Goal: Task Accomplishment & Management: Use online tool/utility

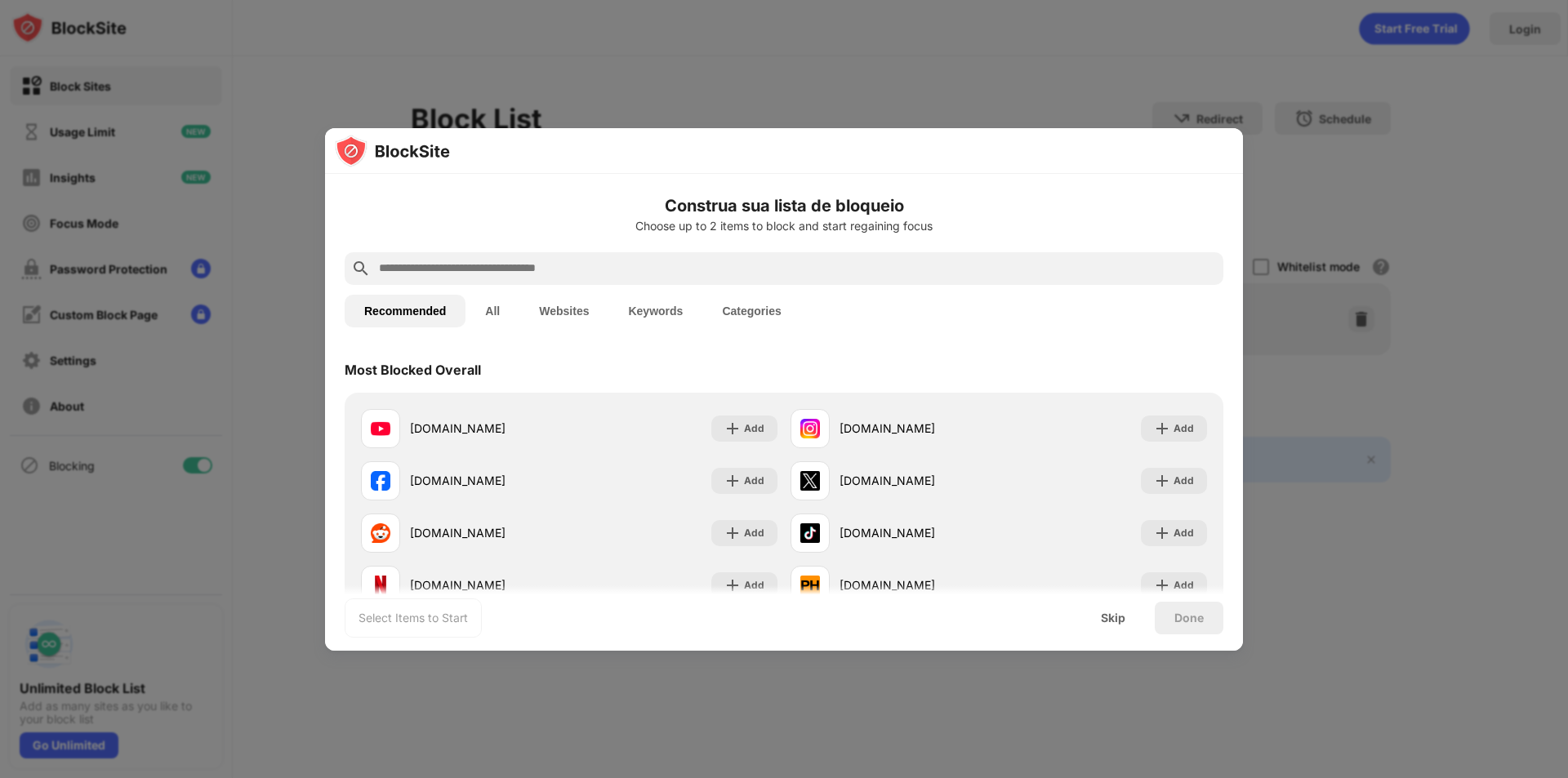
scroll to position [654, 0]
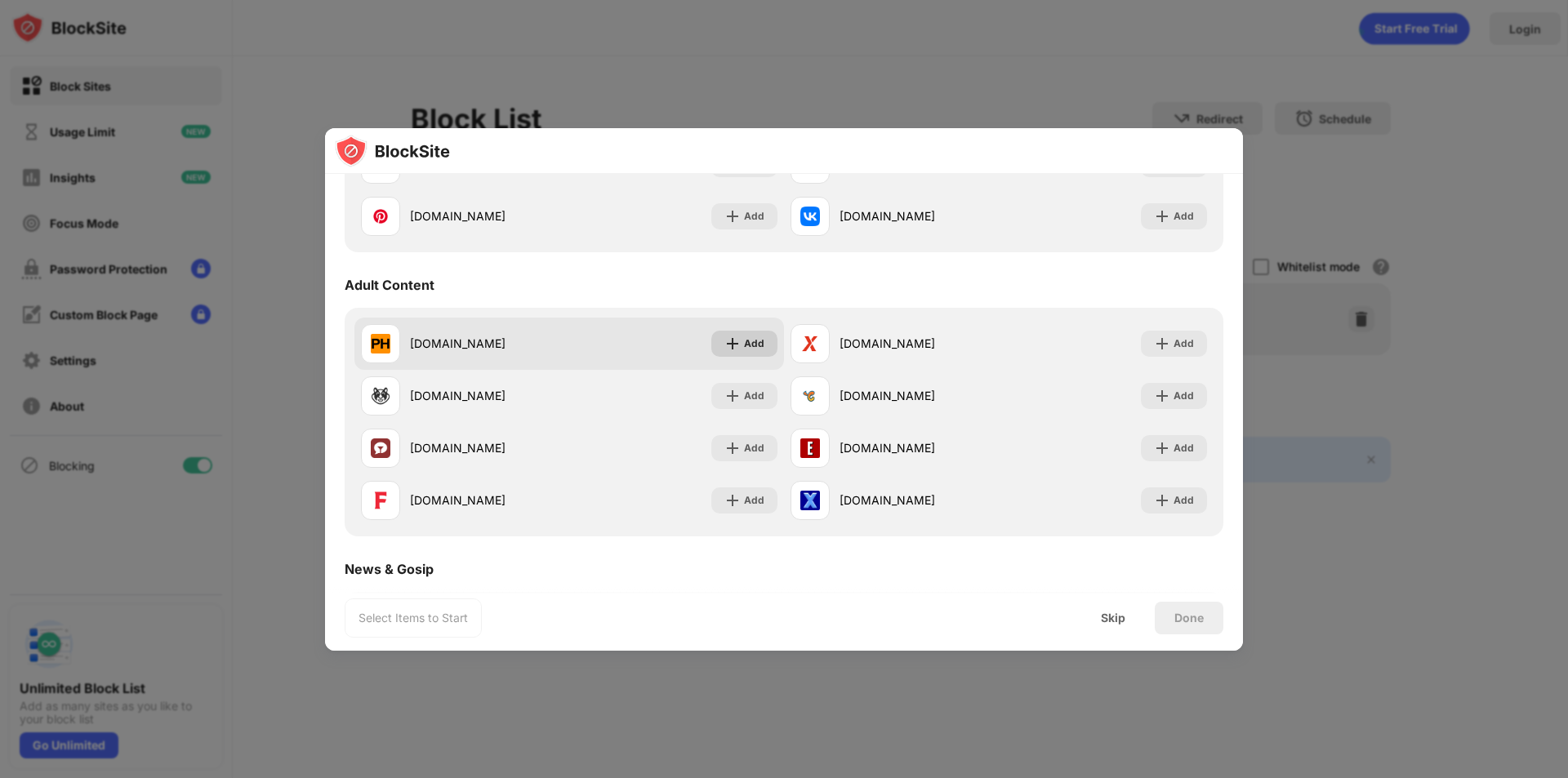
click at [744, 349] on div "Add" at bounding box center [754, 344] width 20 height 17
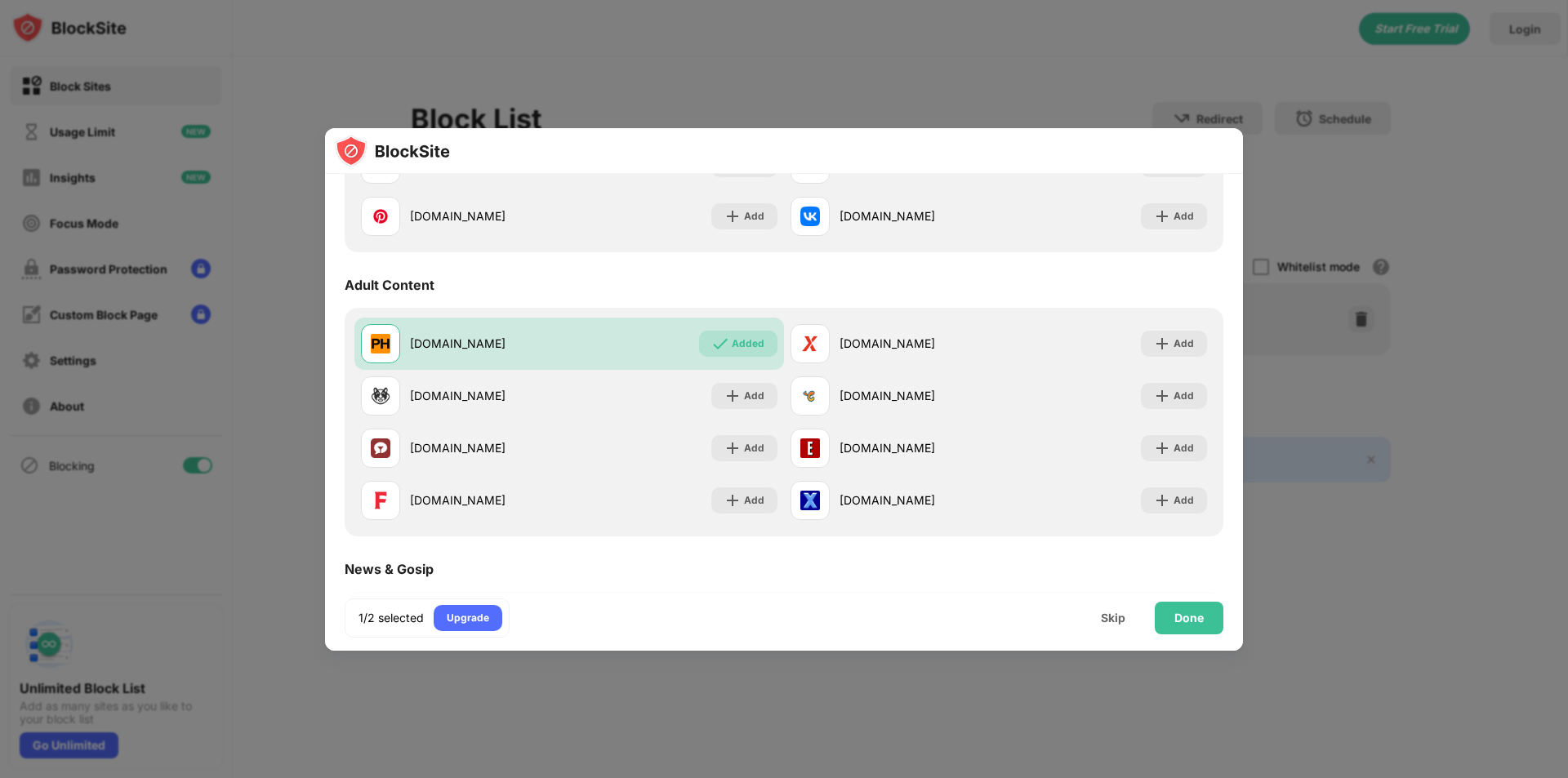
click at [1141, 501] on div "Add" at bounding box center [1174, 501] width 66 height 26
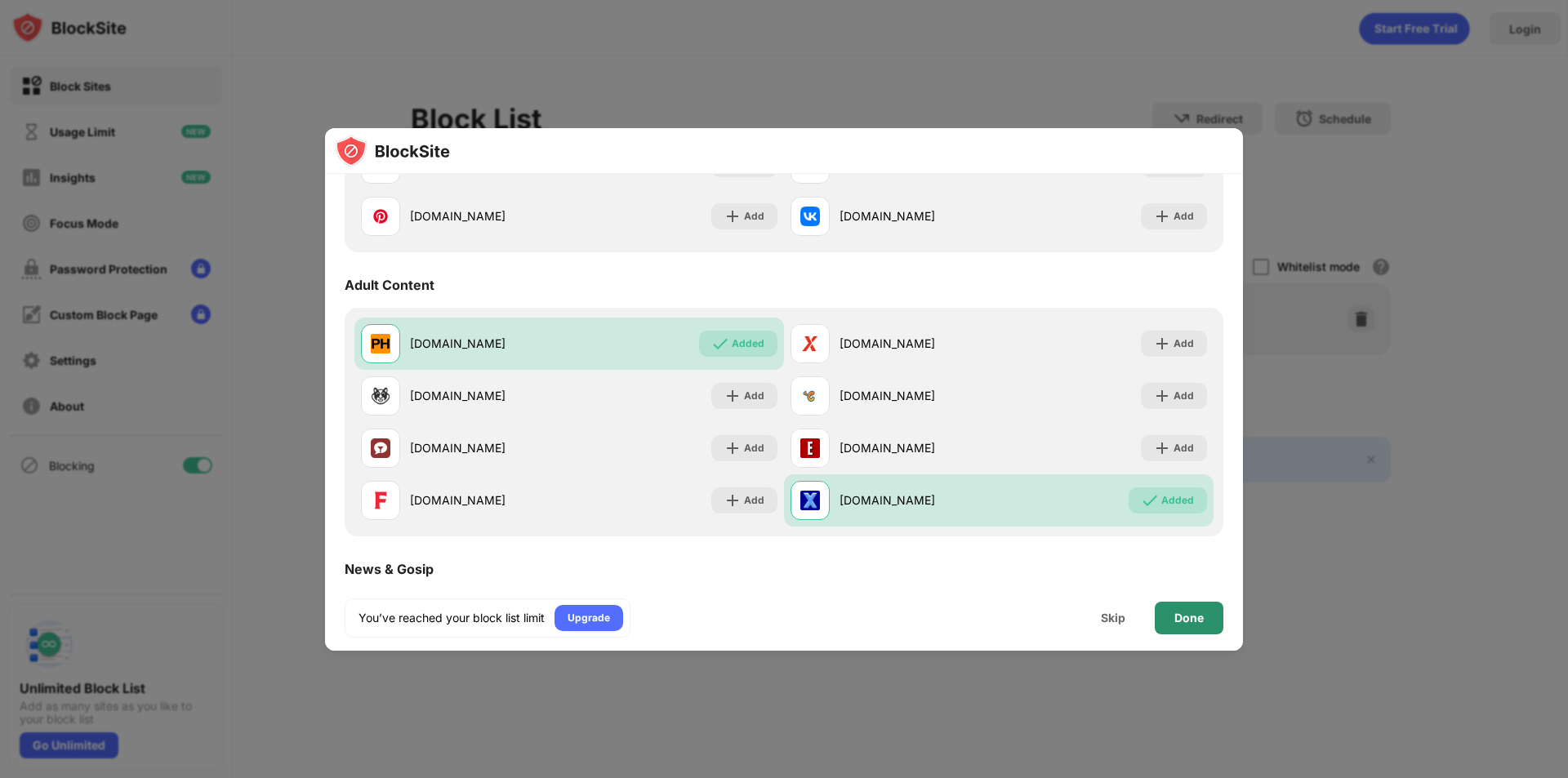
click at [1160, 616] on div "Done" at bounding box center [1189, 618] width 68 height 32
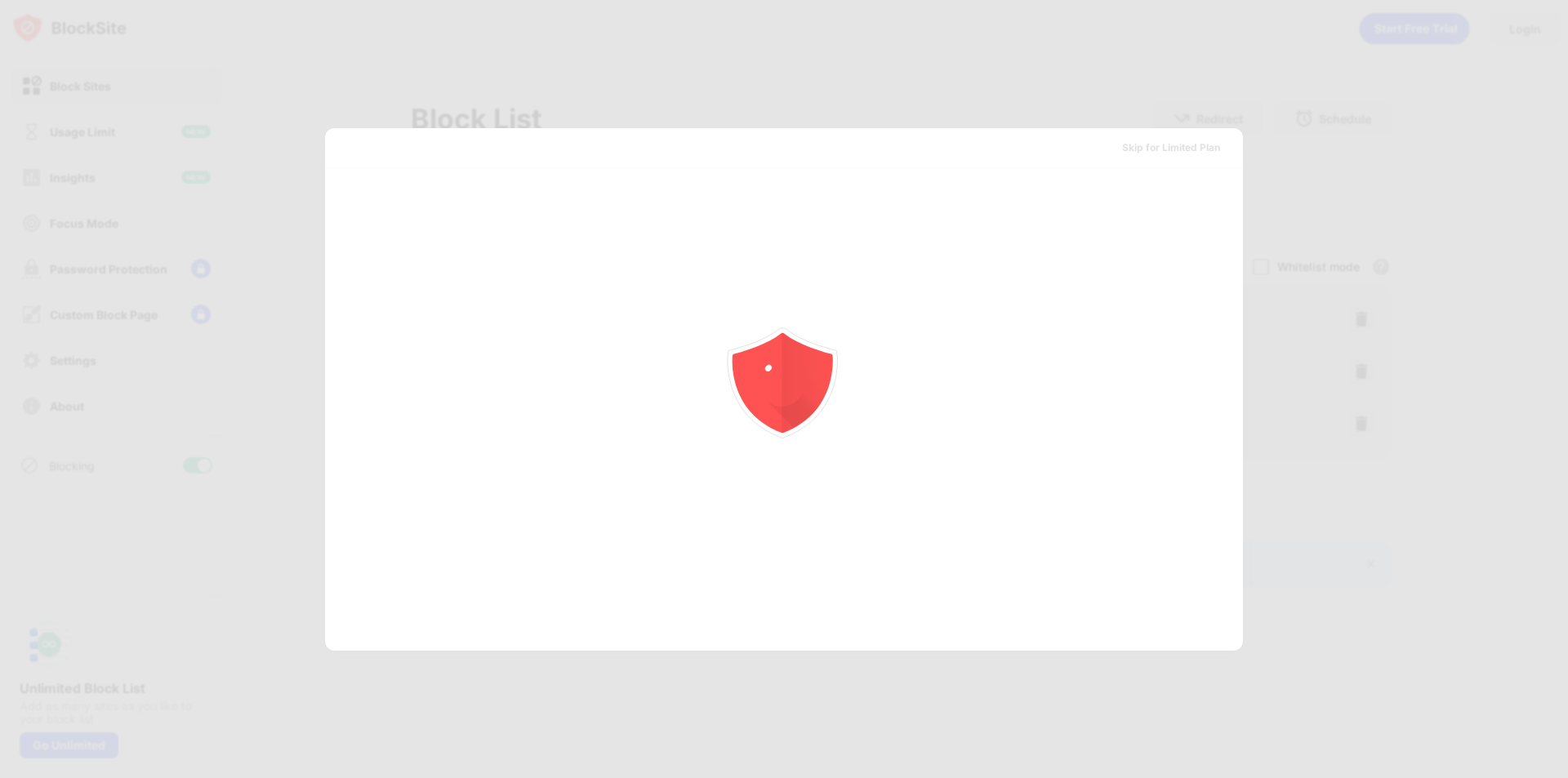
scroll to position [0, 0]
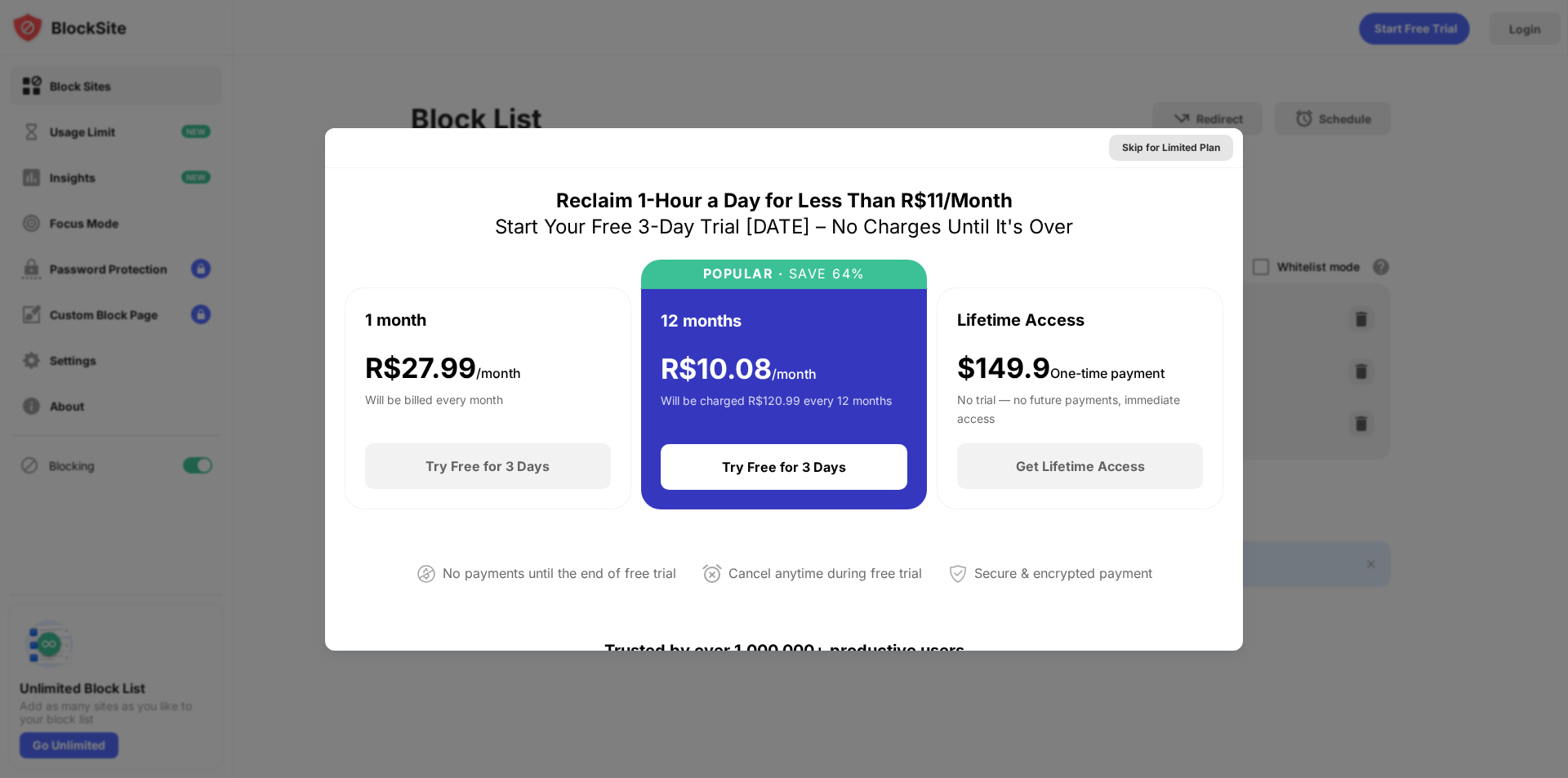
click at [1169, 147] on div "Skip for Limited Plan" at bounding box center [1171, 147] width 98 height 17
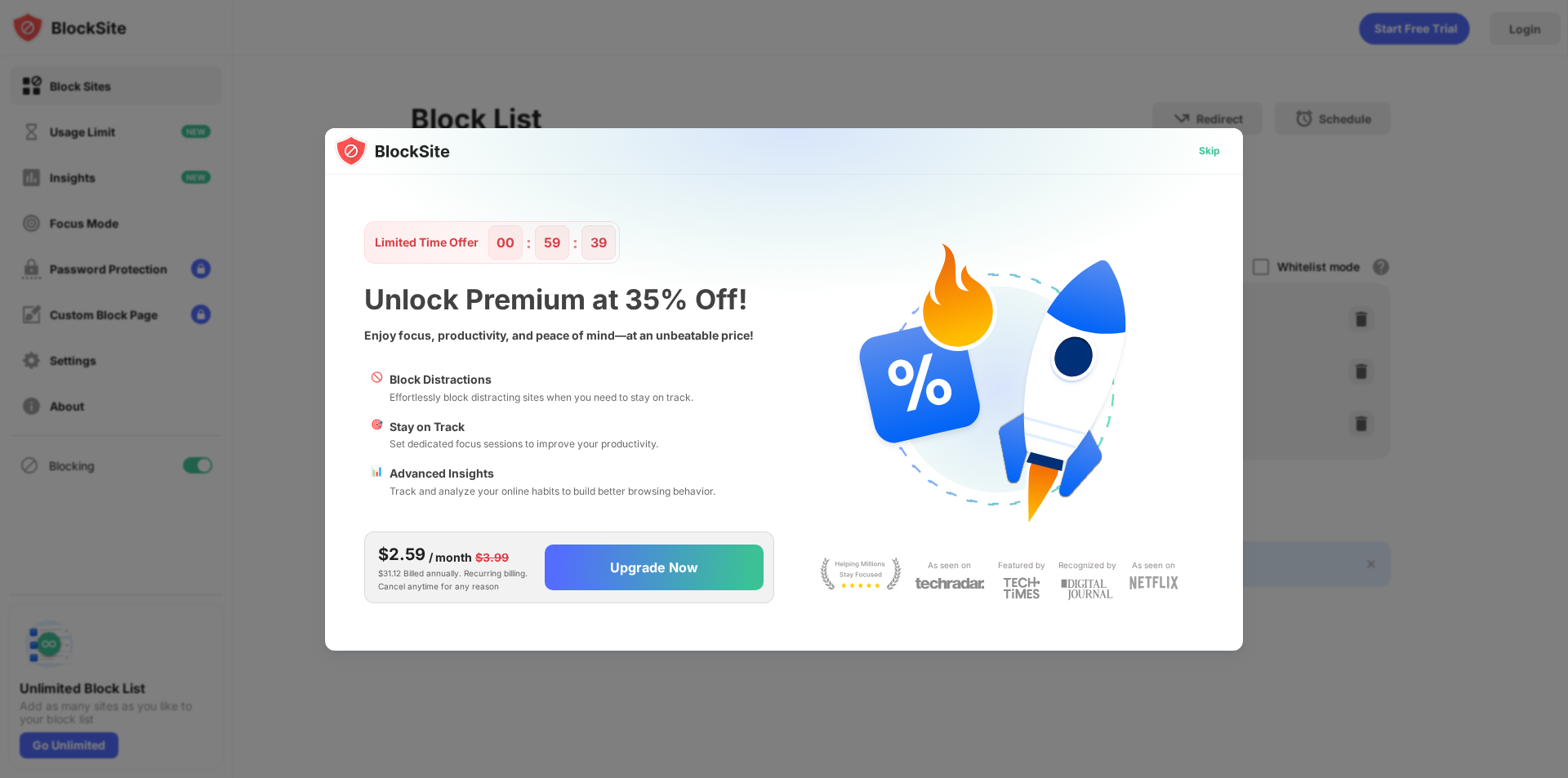
click at [1229, 156] on div "Skip" at bounding box center [1208, 151] width 47 height 26
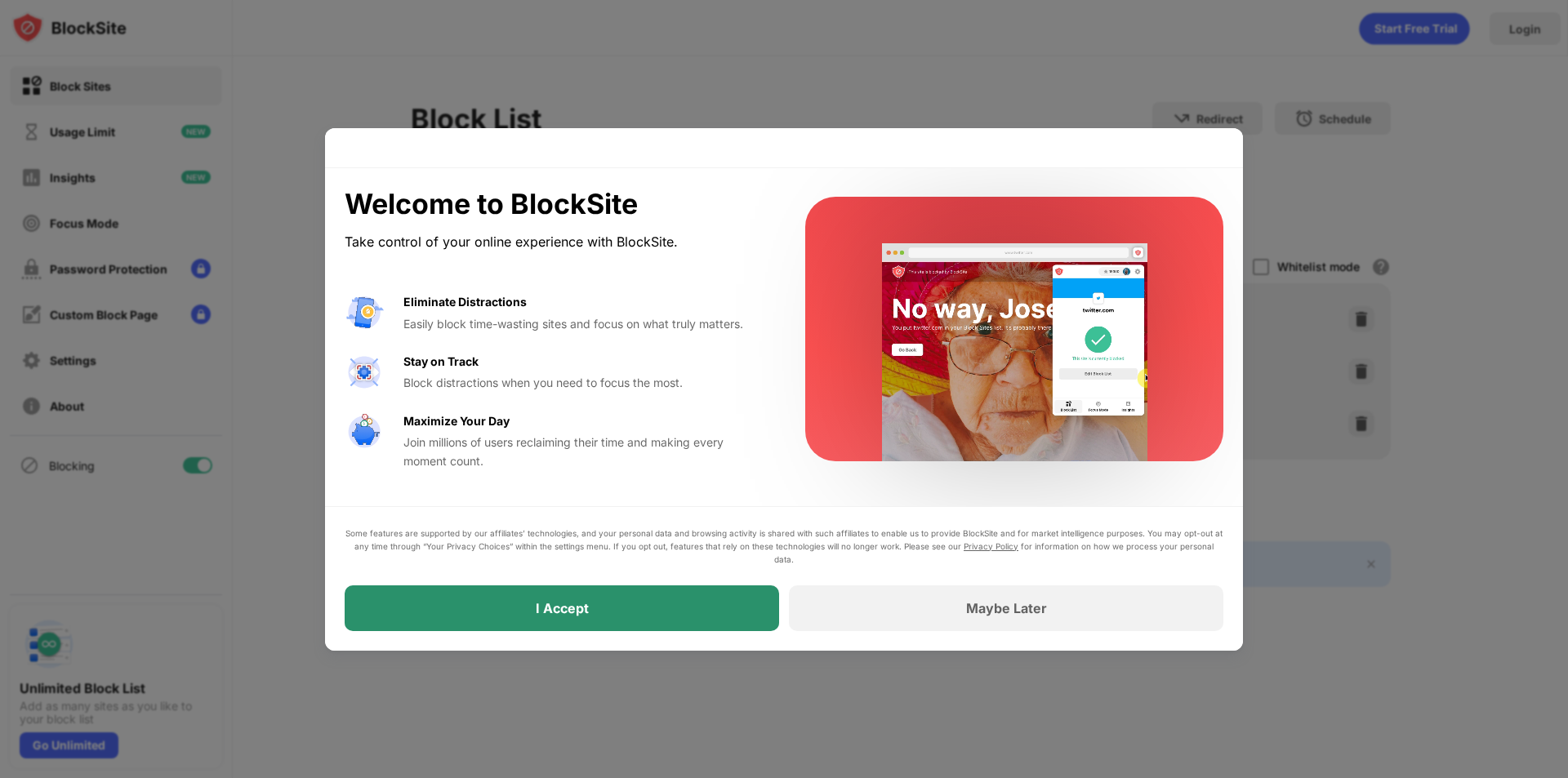
drag, startPoint x: 695, startPoint y: 602, endPoint x: 790, endPoint y: 448, distance: 180.9
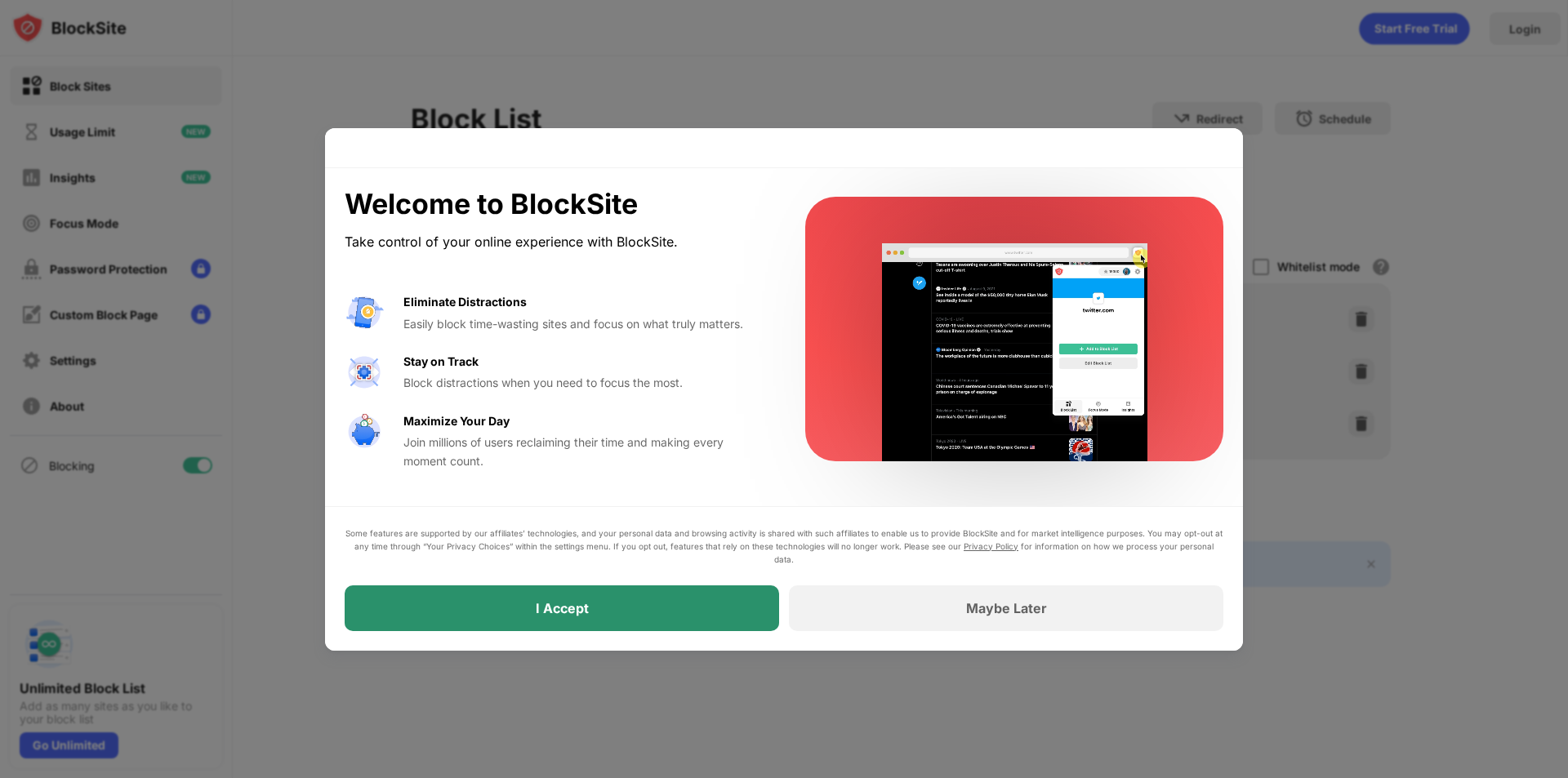
click at [695, 602] on div "I Accept" at bounding box center [561, 608] width 434 height 46
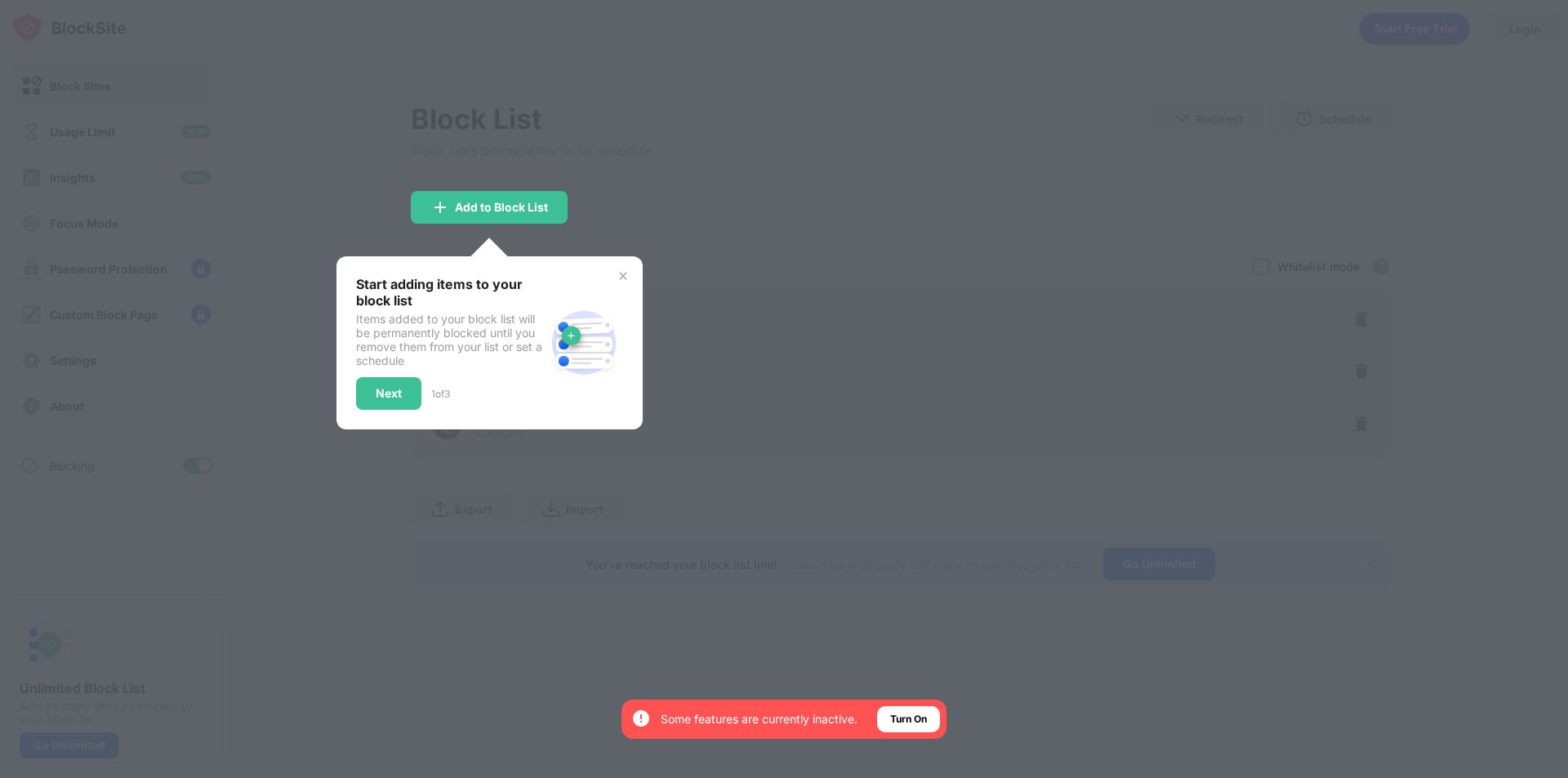
click at [623, 284] on div "Start adding items to your block list Items added to your block list will be pe…" at bounding box center [489, 343] width 306 height 173
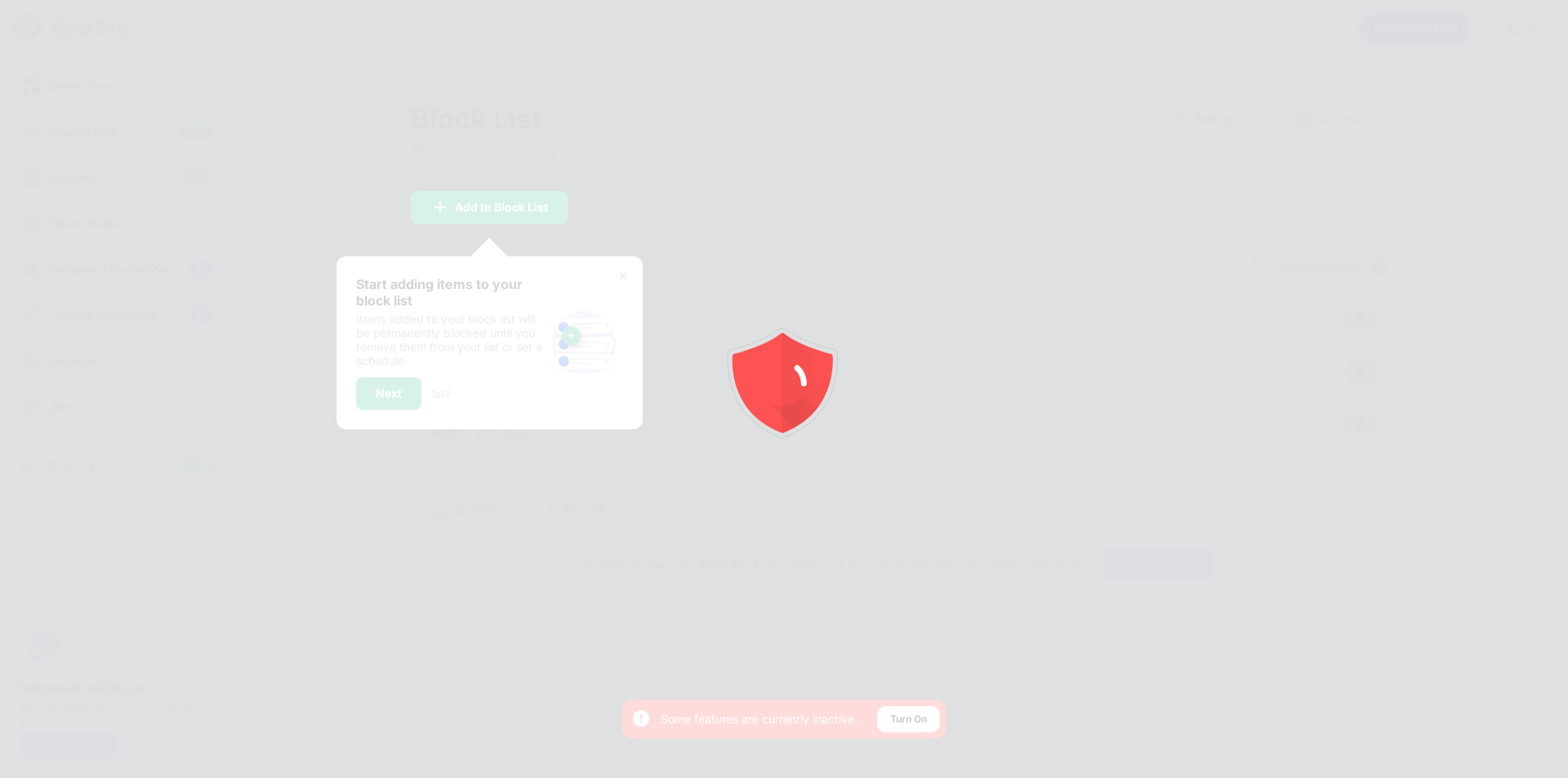
click at [623, 283] on div at bounding box center [784, 389] width 1568 height 778
click at [625, 277] on div at bounding box center [784, 389] width 1568 height 778
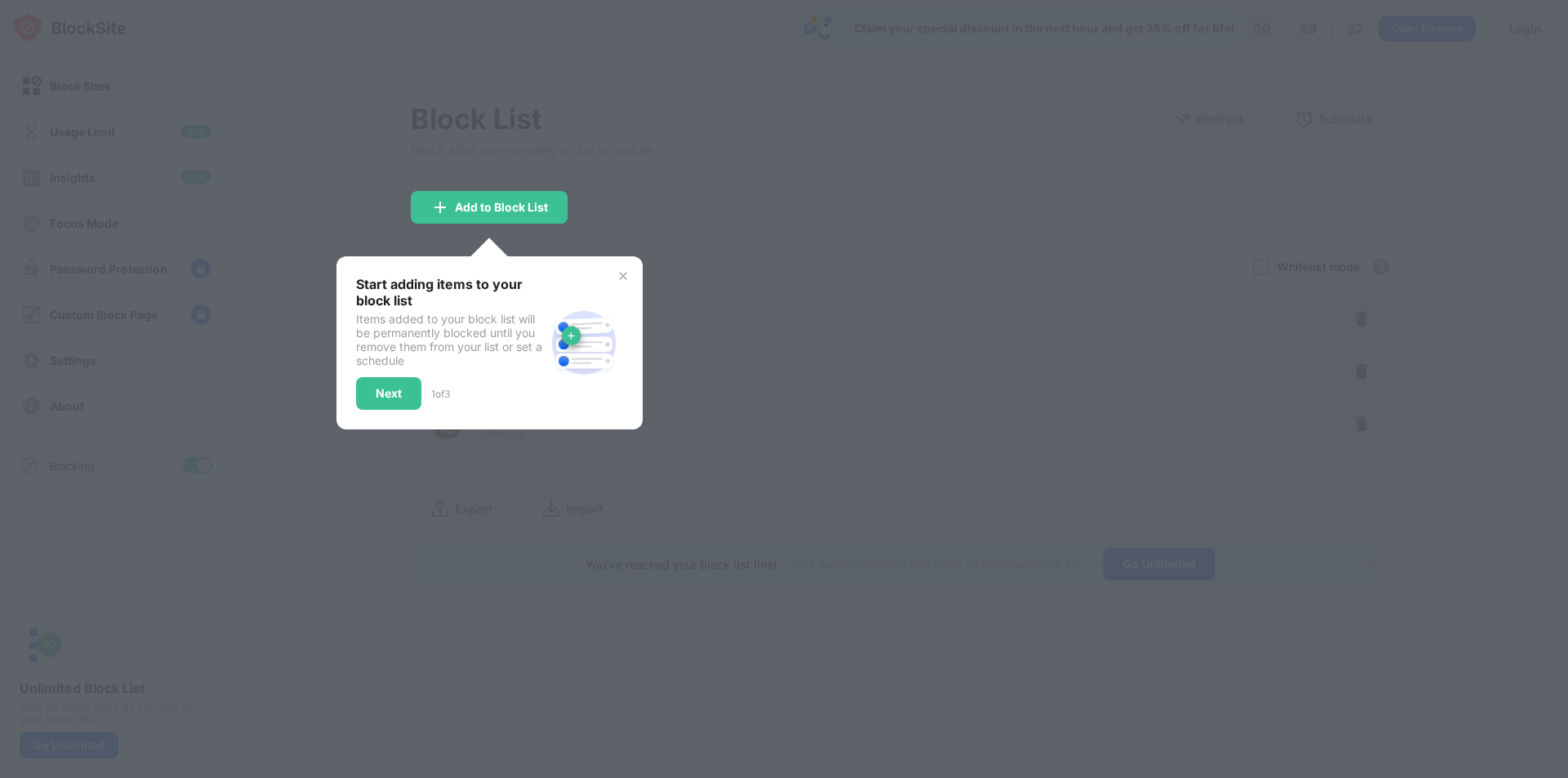
click at [625, 277] on img at bounding box center [623, 276] width 13 height 13
